Goal: Information Seeking & Learning: Understand process/instructions

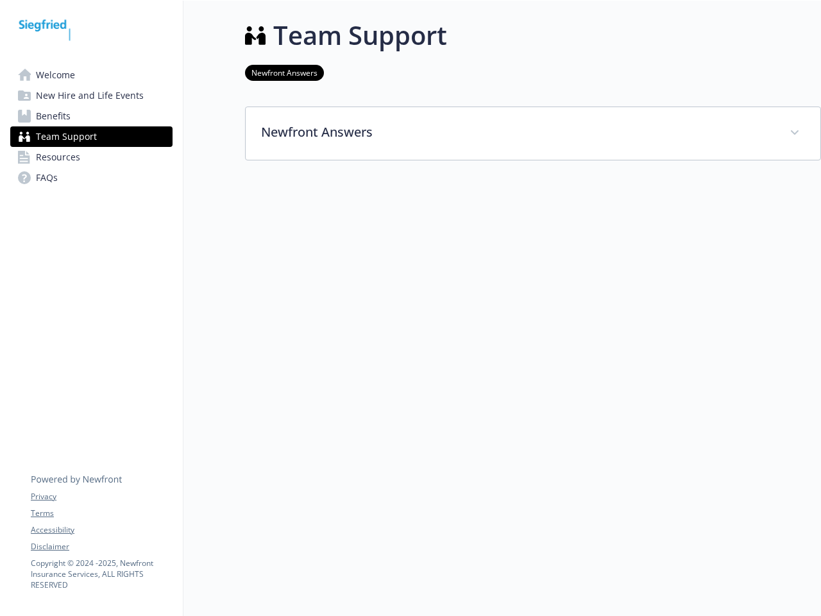
click at [410, 308] on div at bounding box center [533, 240] width 576 height 160
click at [101, 530] on link "Accessibility" at bounding box center [101, 530] width 141 height 12
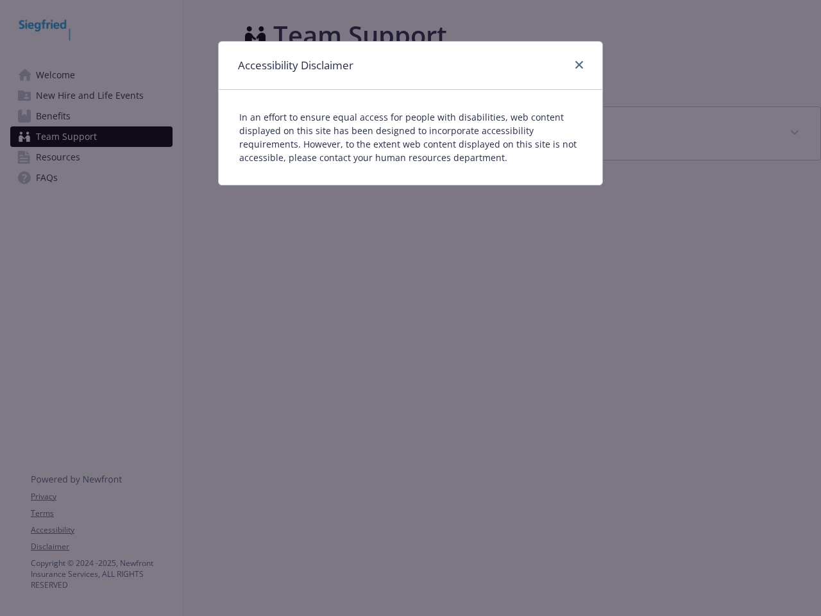
click at [101, 546] on div "Accessibility Disclaimer In an effort to ensure equal access for people with di…" at bounding box center [410, 308] width 821 height 616
click at [533, 133] on p "In an effort to ensure equal access for people with disabilities, web content d…" at bounding box center [410, 137] width 342 height 54
